Goal: Task Accomplishment & Management: Use online tool/utility

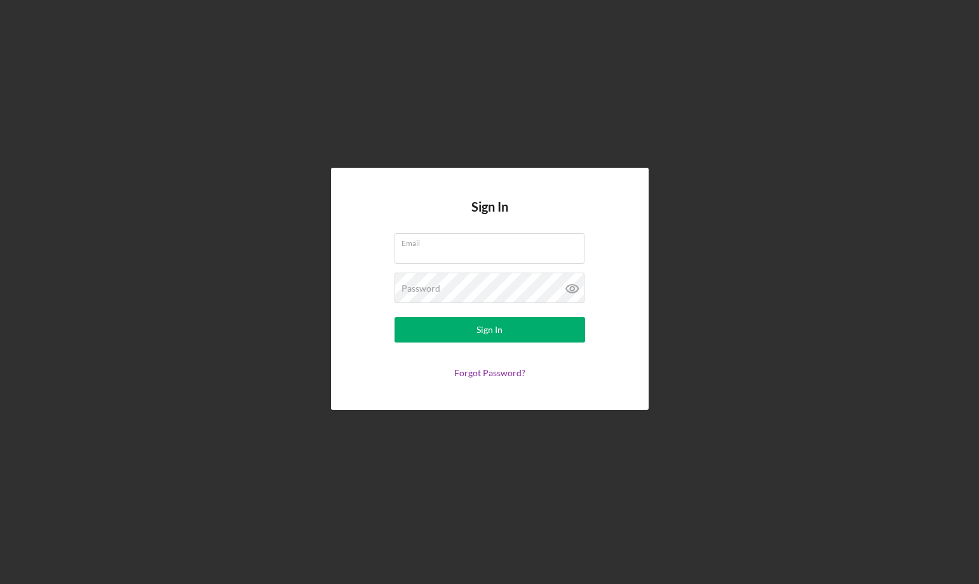
type input "[EMAIL_ADDRESS][DOMAIN_NAME]"
click at [515, 229] on div "Sign In Email [EMAIL_ADDRESS][DOMAIN_NAME] Password Sign In Forgot Password?" at bounding box center [490, 289] width 318 height 242
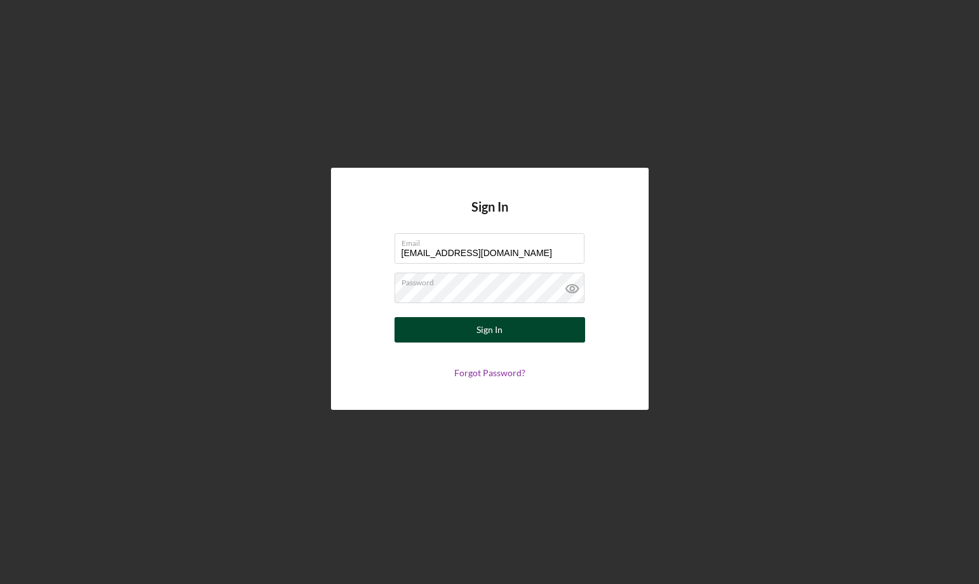
click at [520, 334] on button "Sign In" at bounding box center [490, 329] width 191 height 25
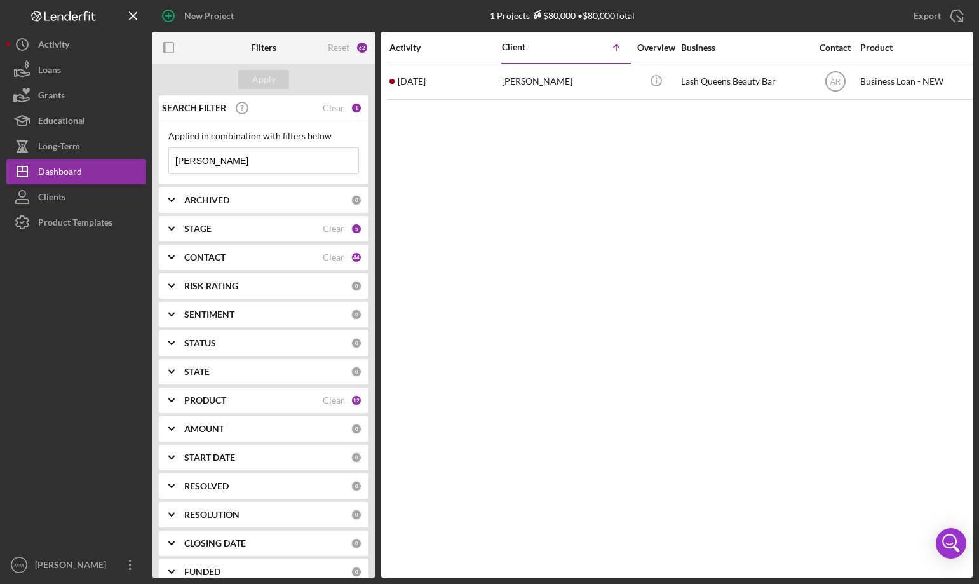
click at [269, 158] on input "[PERSON_NAME]" at bounding box center [263, 160] width 189 height 25
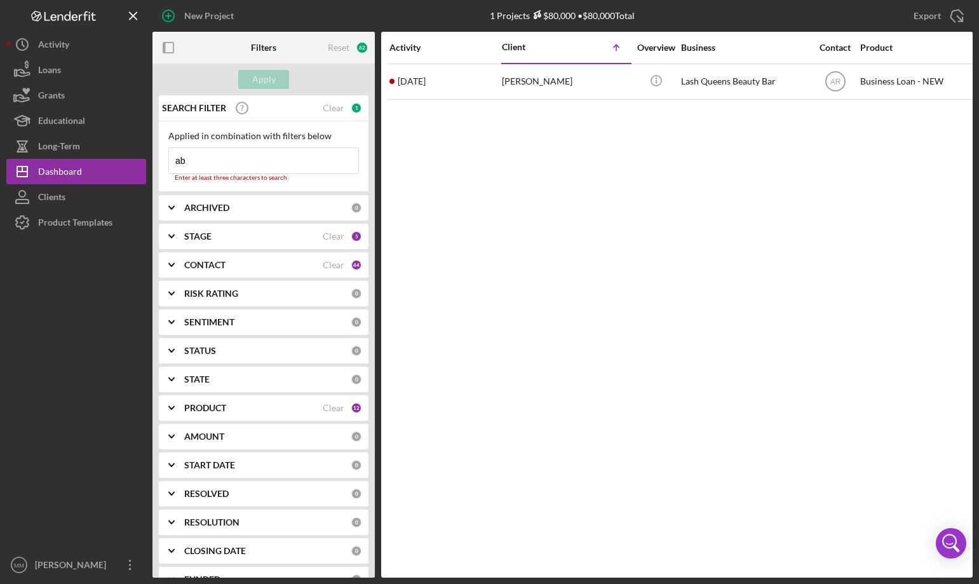
type input "a"
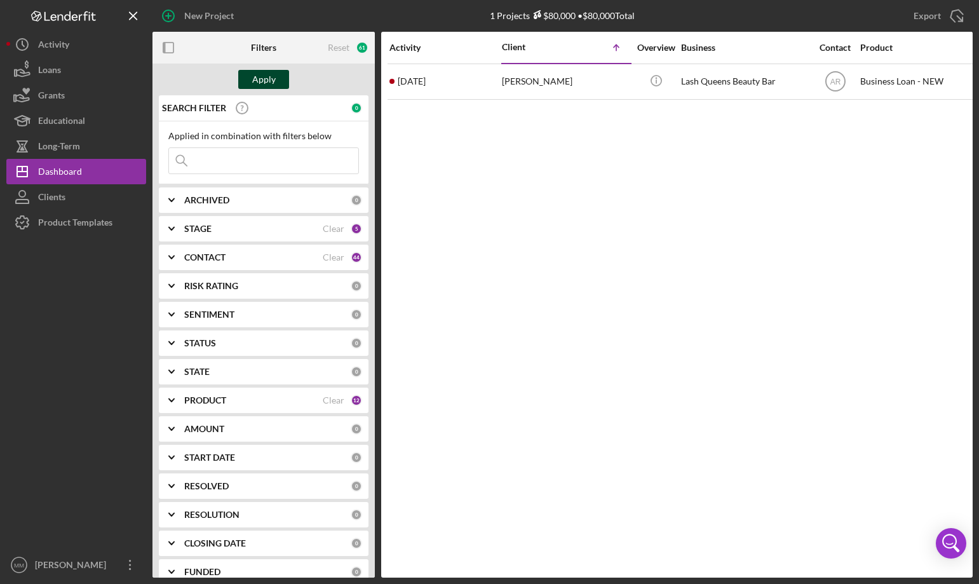
click at [266, 81] on div "Apply" at bounding box center [264, 79] width 24 height 19
